Goal: Task Accomplishment & Management: Complete application form

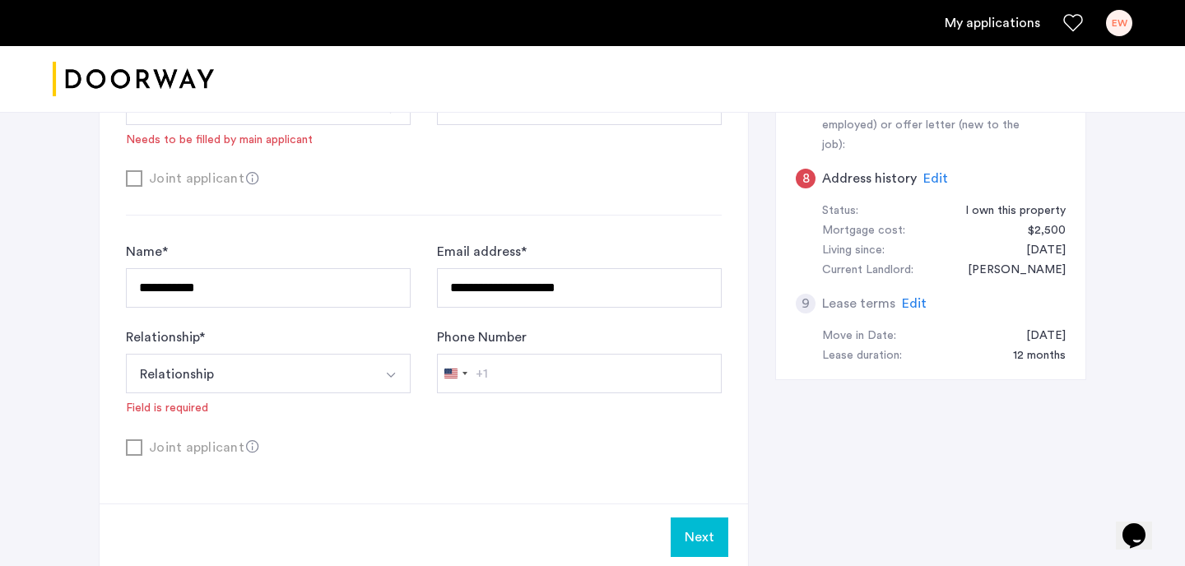
scroll to position [454, 0]
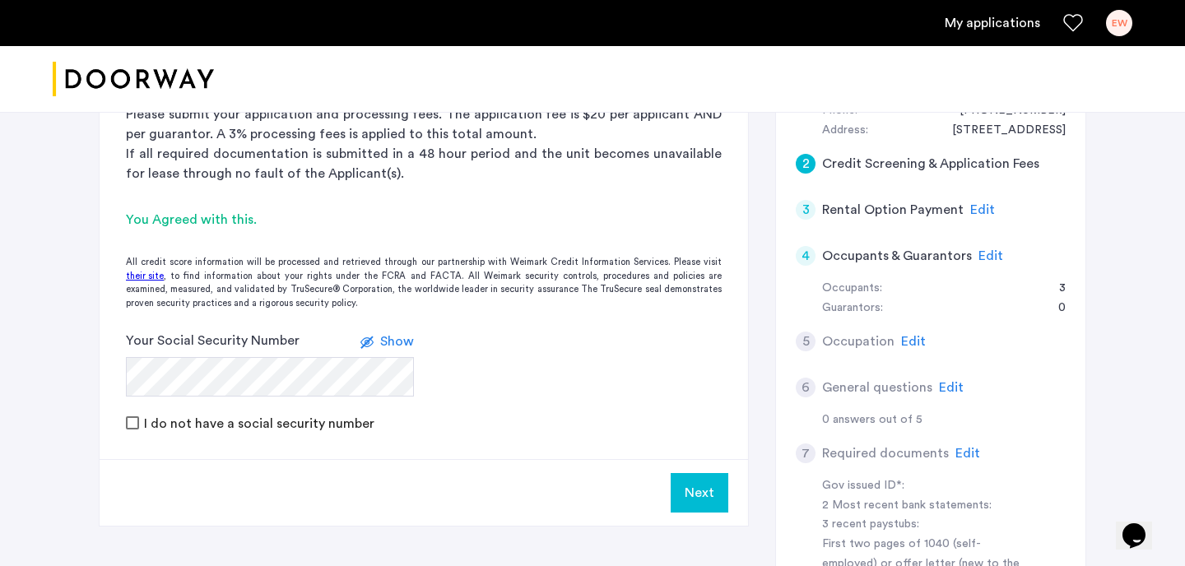
scroll to position [311, 0]
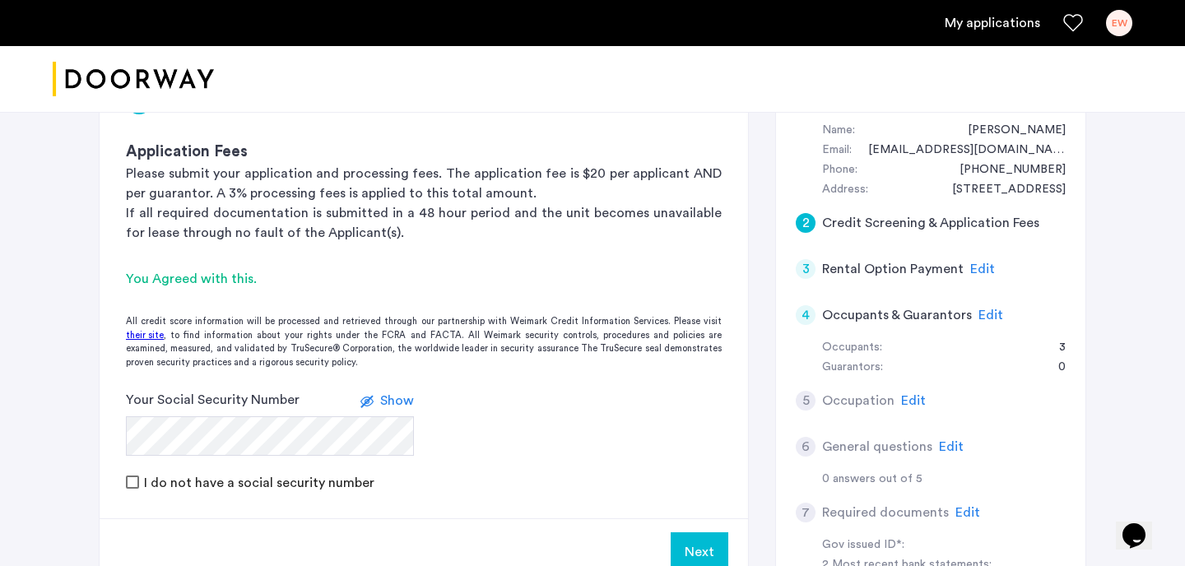
click at [983, 268] on span "Edit" at bounding box center [983, 269] width 25 height 13
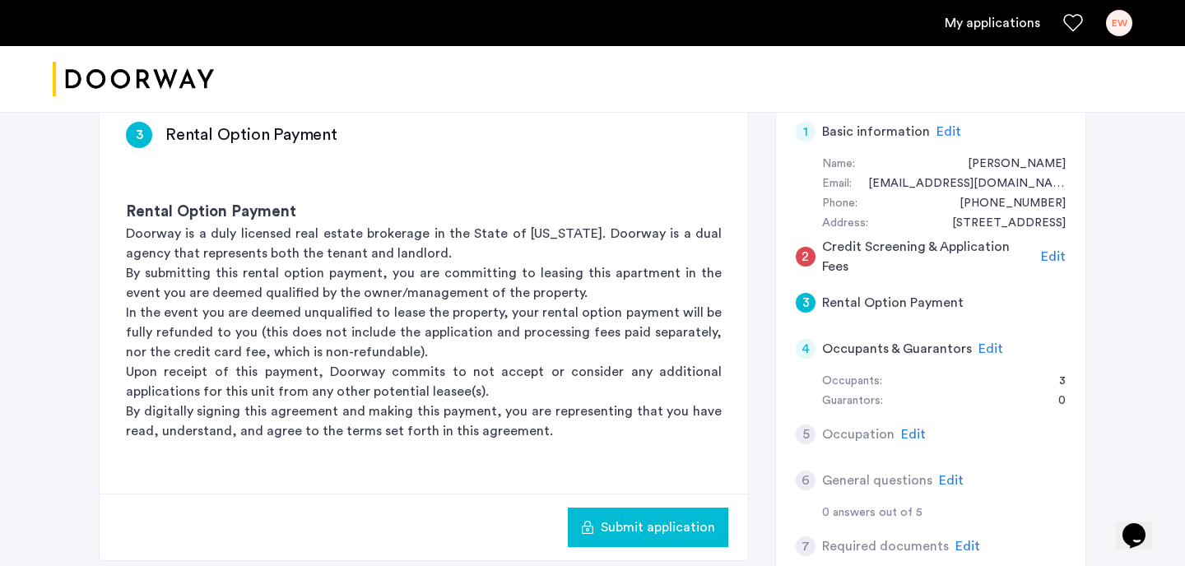
scroll to position [278, 0]
click at [997, 348] on span "Edit" at bounding box center [991, 348] width 25 height 13
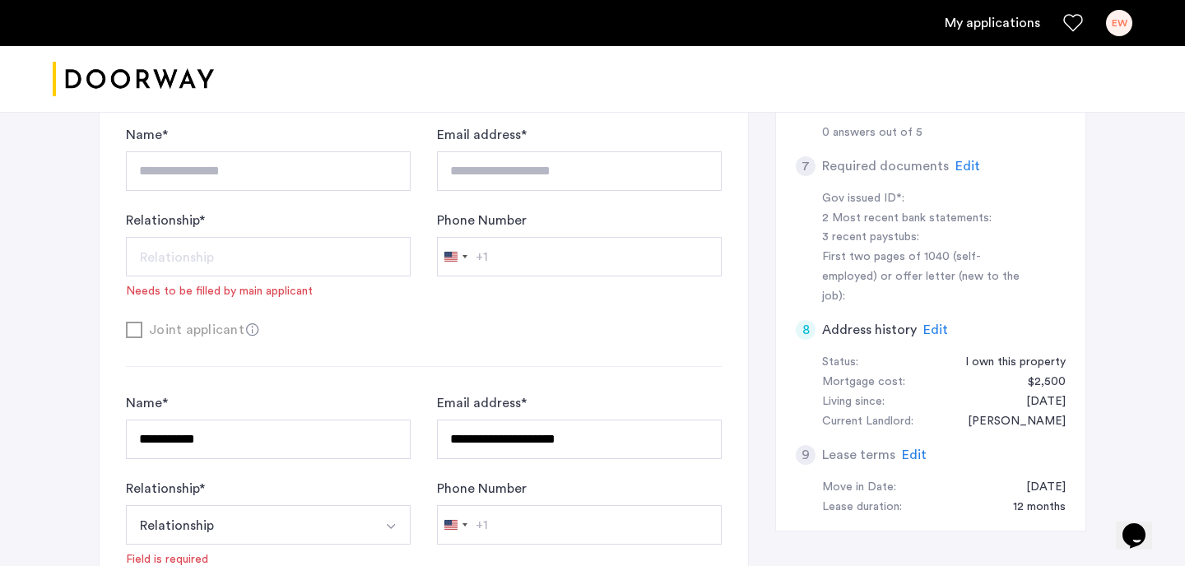
scroll to position [654, 0]
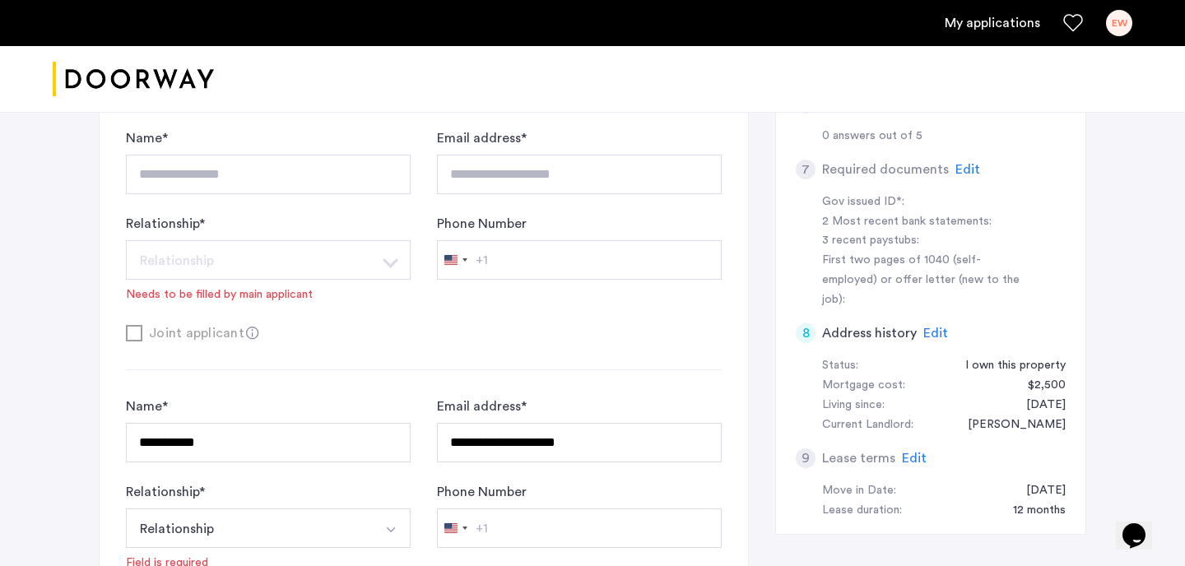
click at [956, 160] on div "Edit" at bounding box center [968, 170] width 25 height 20
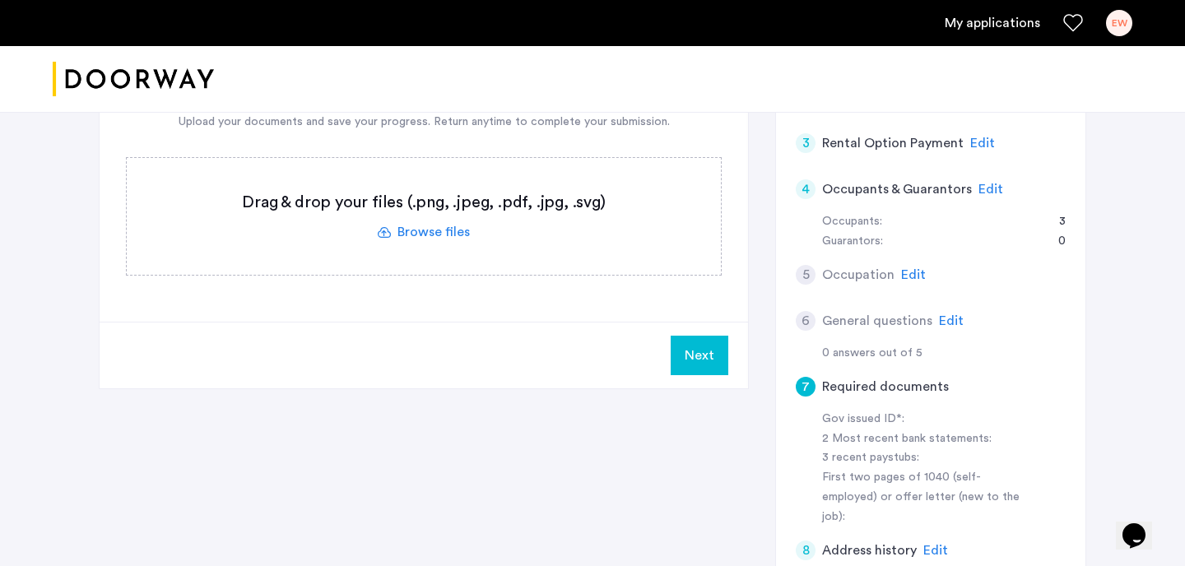
scroll to position [445, 0]
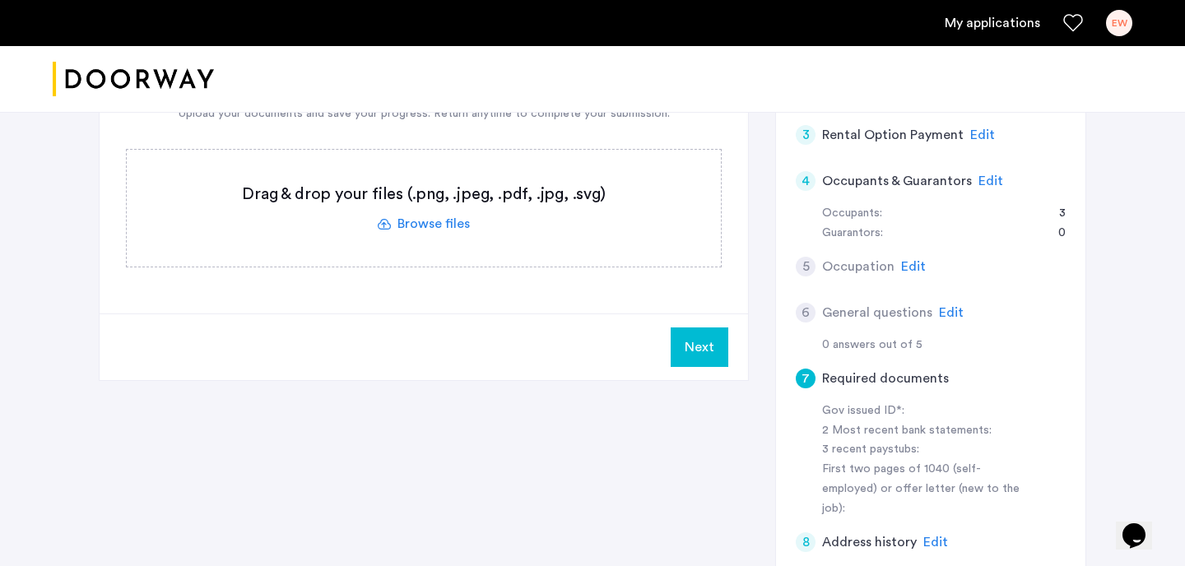
click at [899, 488] on div "First two pages of 1040 (self-employed) or offer letter (new to the job):" at bounding box center [925, 489] width 207 height 59
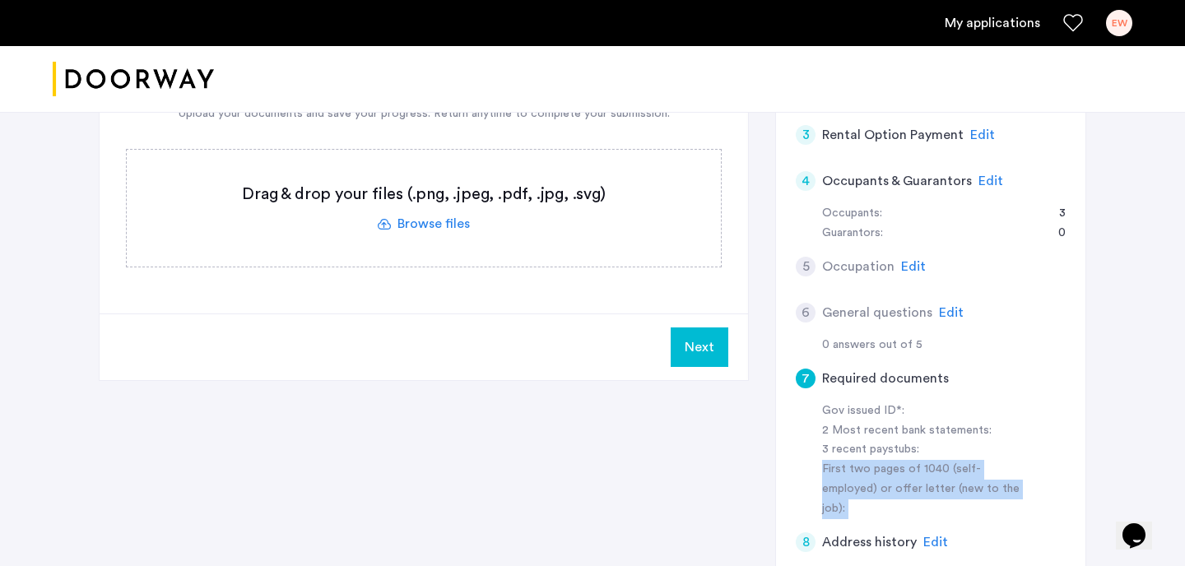
click at [899, 488] on div "First two pages of 1040 (self-employed) or offer letter (new to the job):" at bounding box center [925, 489] width 207 height 59
click at [868, 488] on div "First two pages of 1040 (self-employed) or offer letter (new to the job):" at bounding box center [925, 489] width 207 height 59
drag, startPoint x: 979, startPoint y: 489, endPoint x: 817, endPoint y: 490, distance: 162.2
click at [817, 490] on div "Gov issued ID*: 2 Most recent bank statements: 3 recent paystubs: First two pag…" at bounding box center [931, 461] width 270 height 119
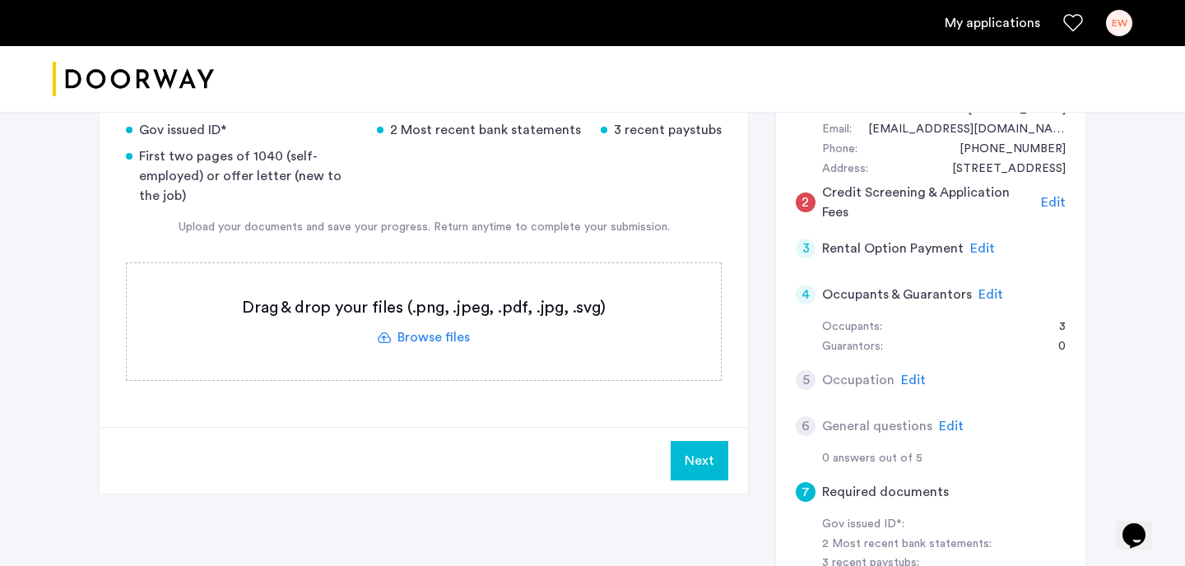
scroll to position [326, 0]
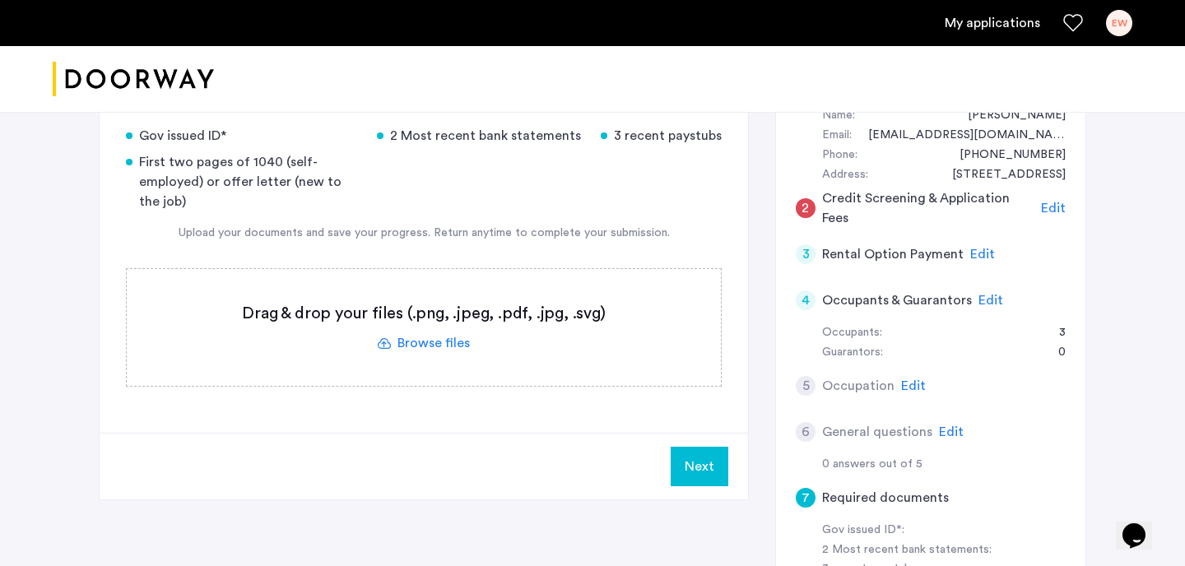
click at [986, 303] on span "Edit" at bounding box center [991, 300] width 25 height 13
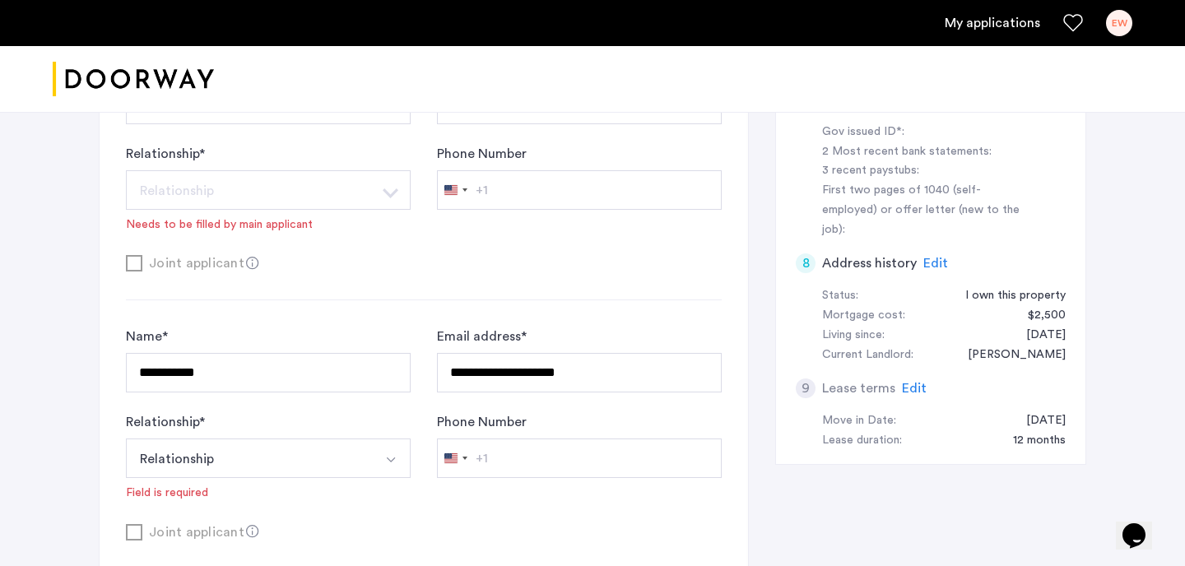
scroll to position [660, 0]
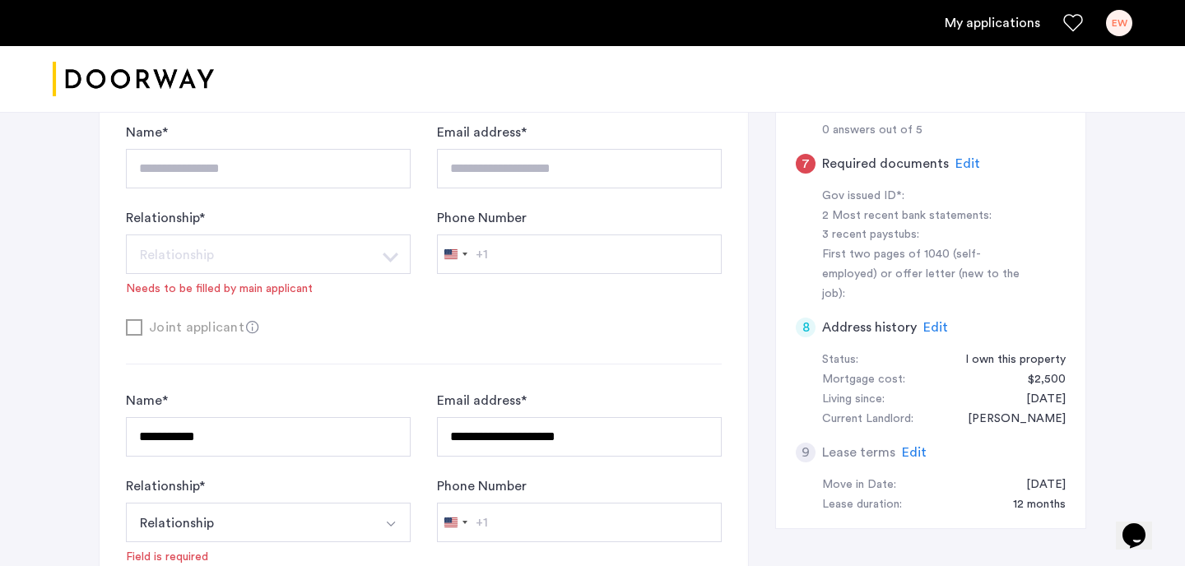
click at [963, 169] on span "Edit" at bounding box center [968, 163] width 25 height 13
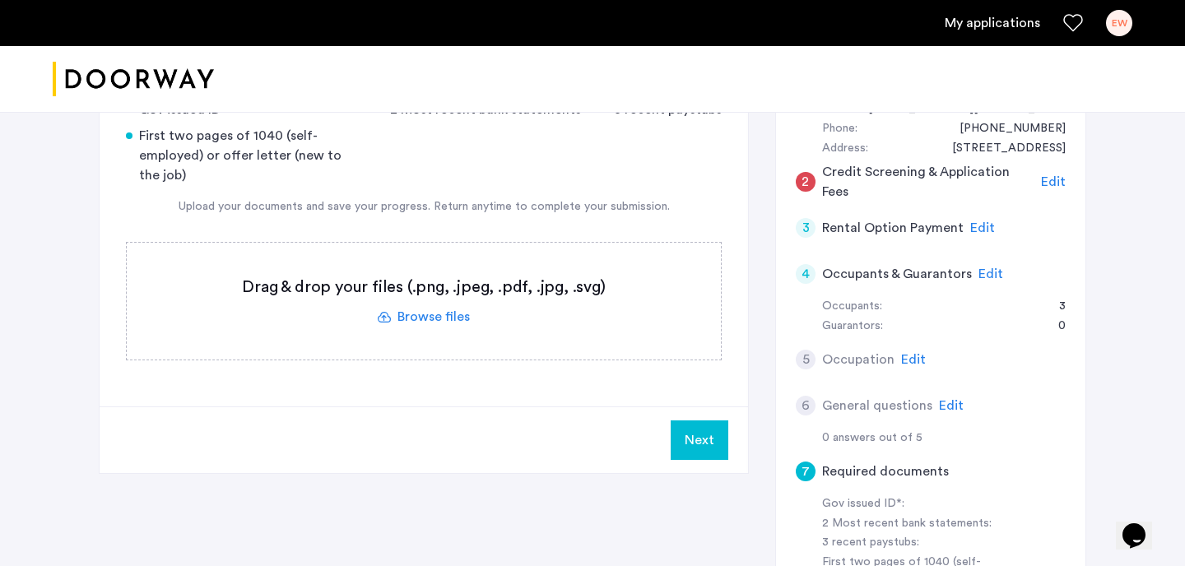
scroll to position [203, 0]
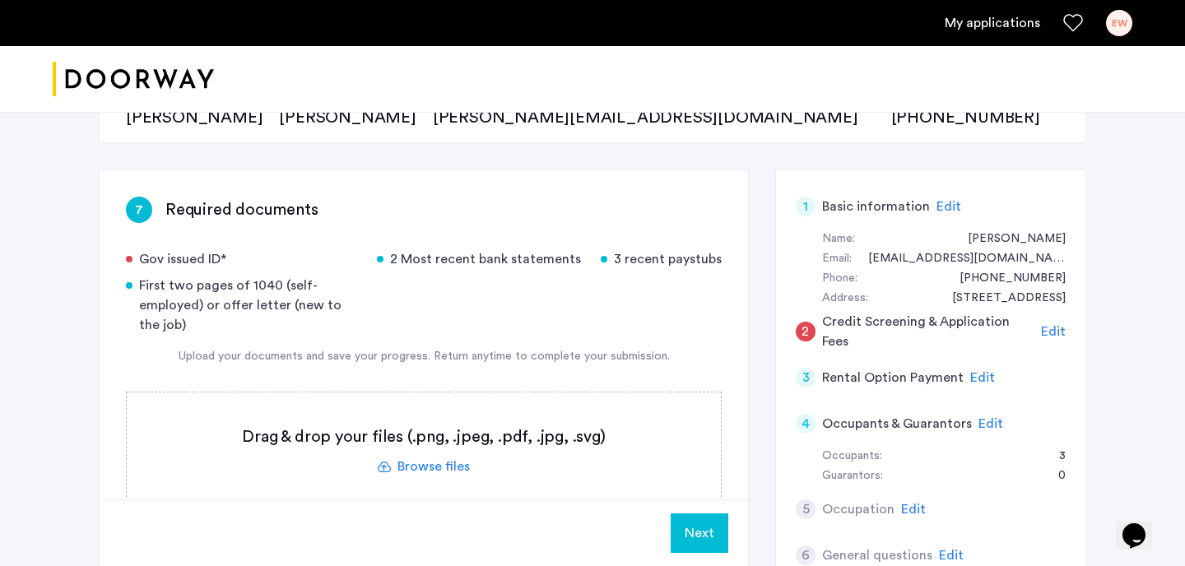
click at [983, 431] on span "Edit" at bounding box center [991, 423] width 25 height 13
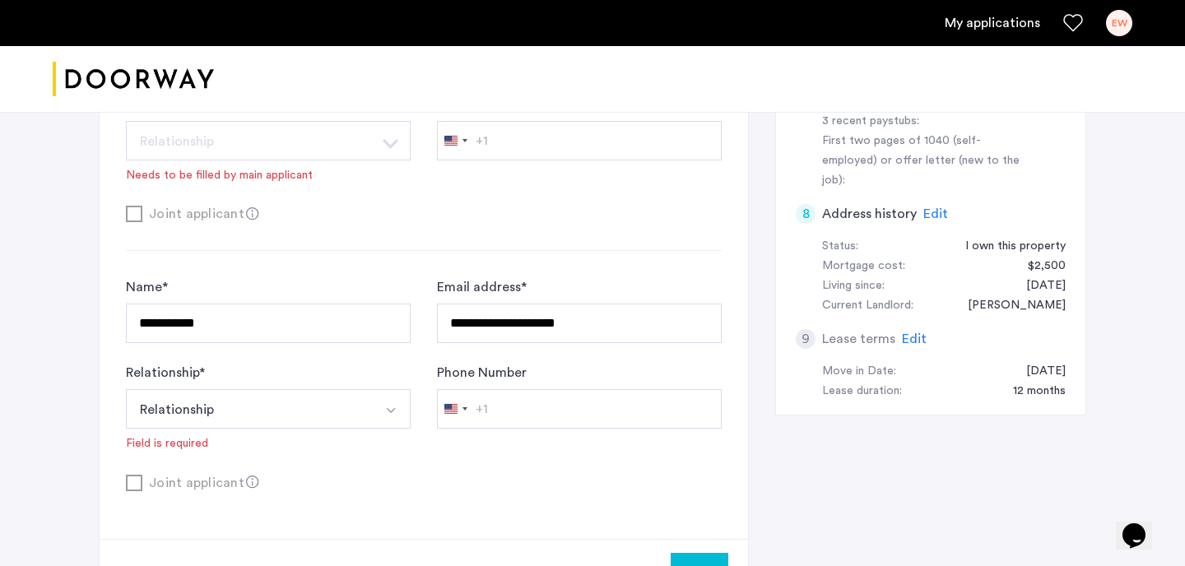
scroll to position [770, 0]
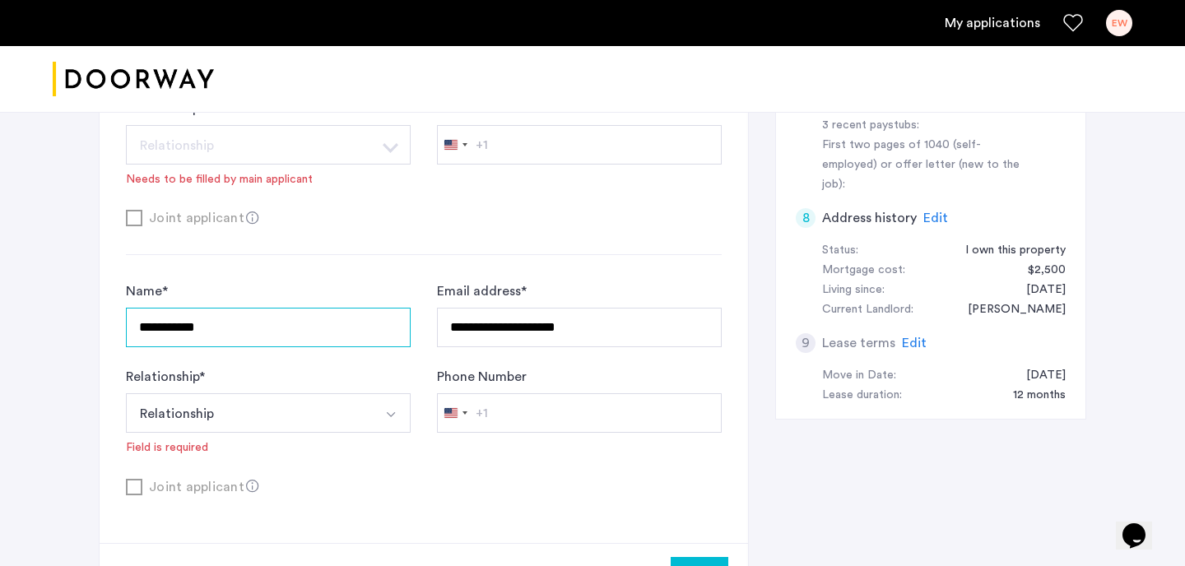
click at [216, 322] on input "**********" at bounding box center [268, 328] width 285 height 40
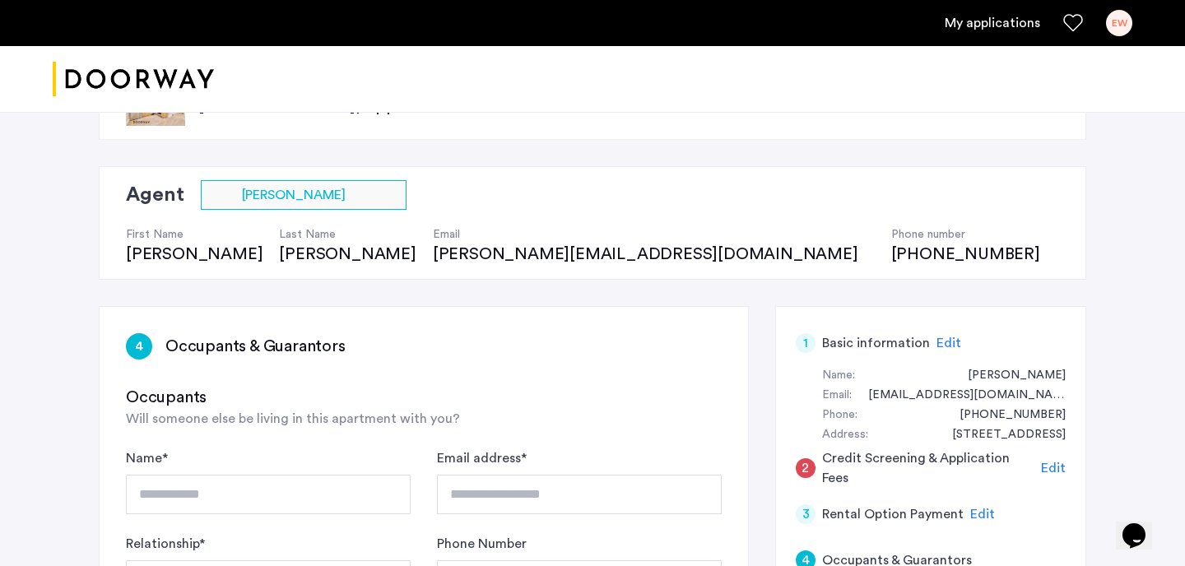
scroll to position [0, 0]
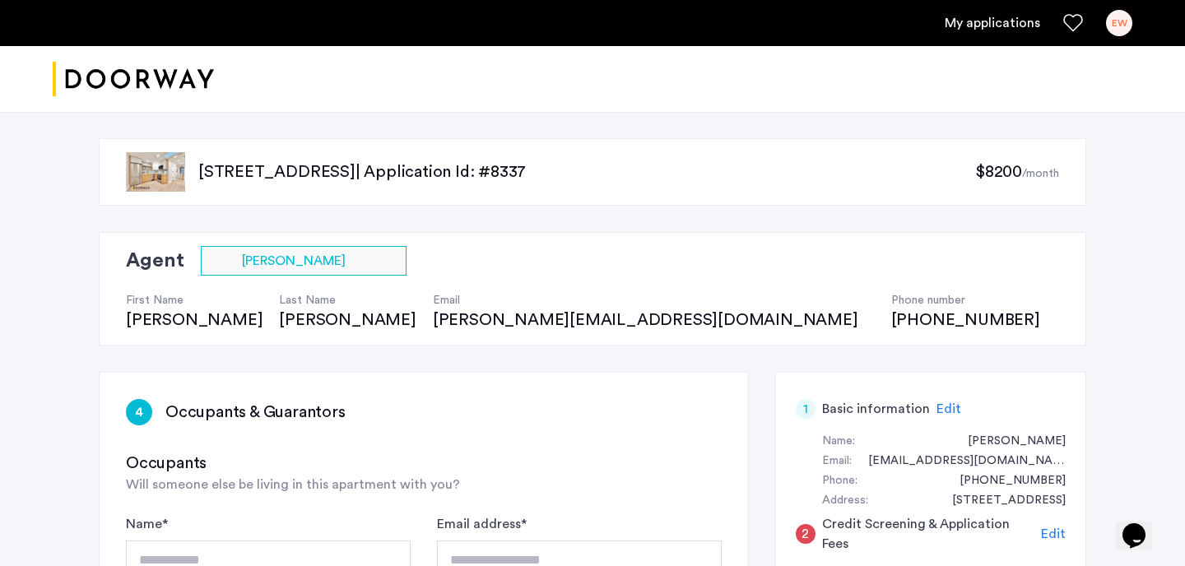
click at [220, 170] on p "604 Metropolitan Avenue, Unit 4, Brooklyn, NY 11211 | Application Id: #8337" at bounding box center [586, 172] width 777 height 23
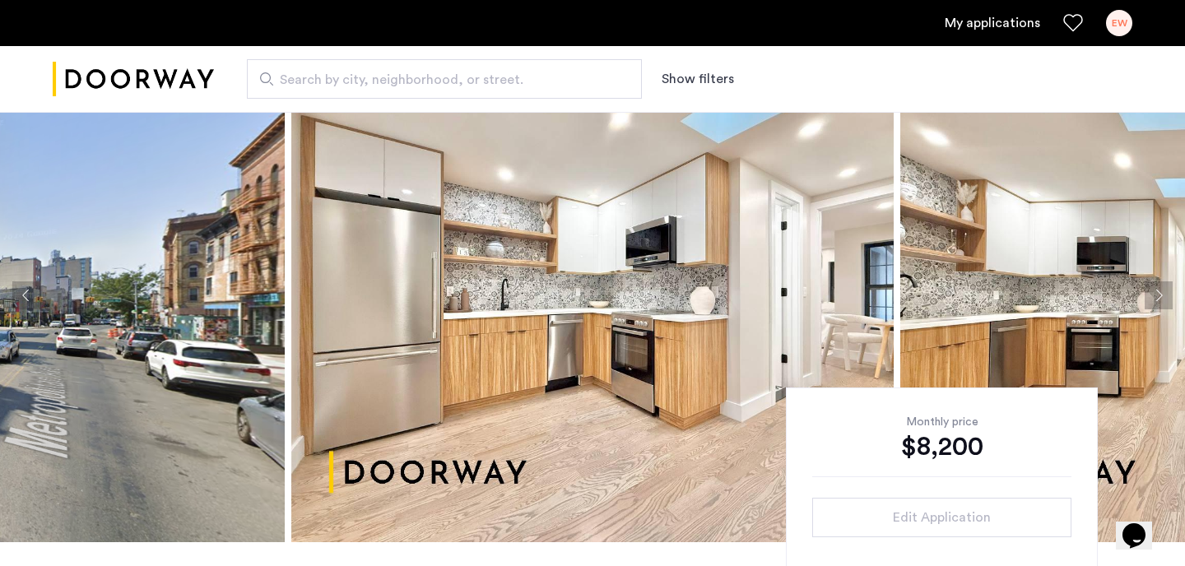
scroll to position [406, 0]
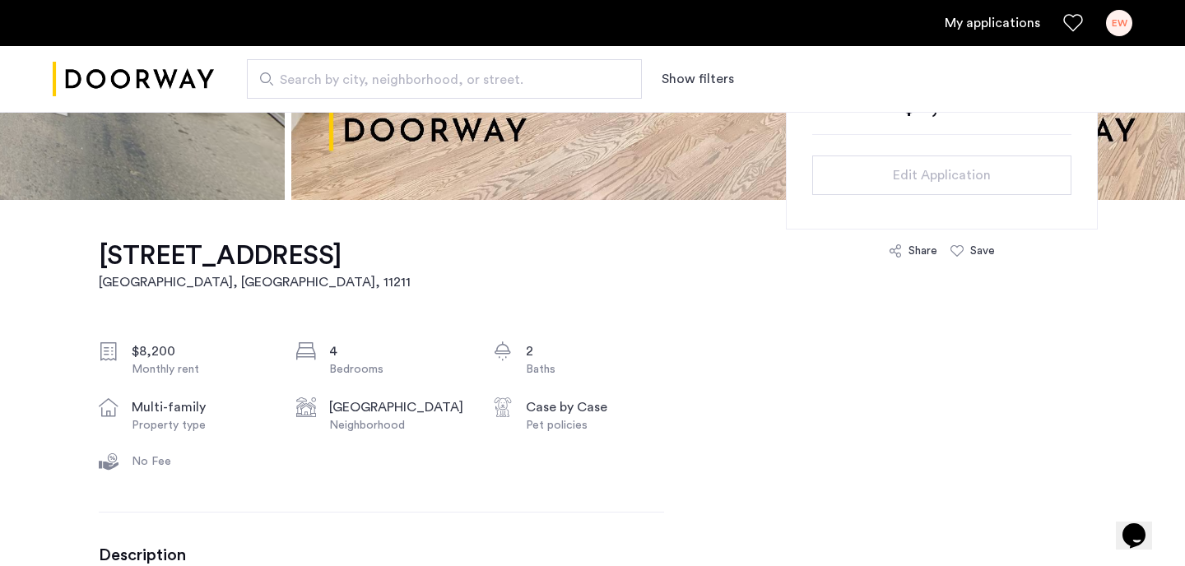
click at [385, 264] on h1 "604 Metropolitan Avenue, Unit 4" at bounding box center [255, 256] width 312 height 33
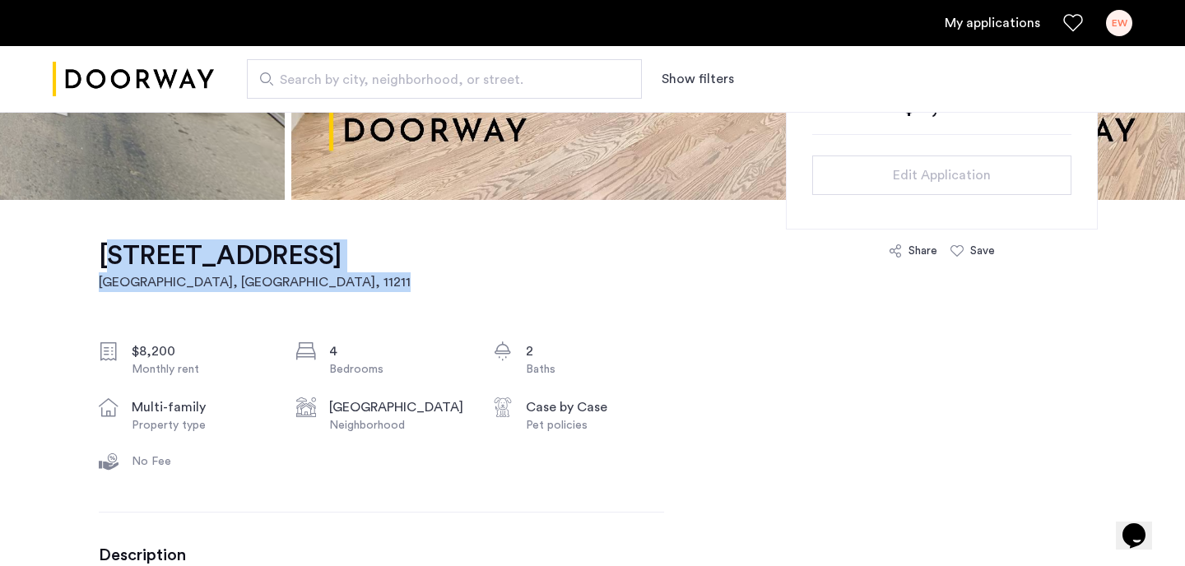
drag, startPoint x: 565, startPoint y: 269, endPoint x: 77, endPoint y: 252, distance: 487.6
copy link "604 Metropolitan Avenue, Unit 4 Brooklyn, NY , 11211"
